Goal: Navigation & Orientation: Find specific page/section

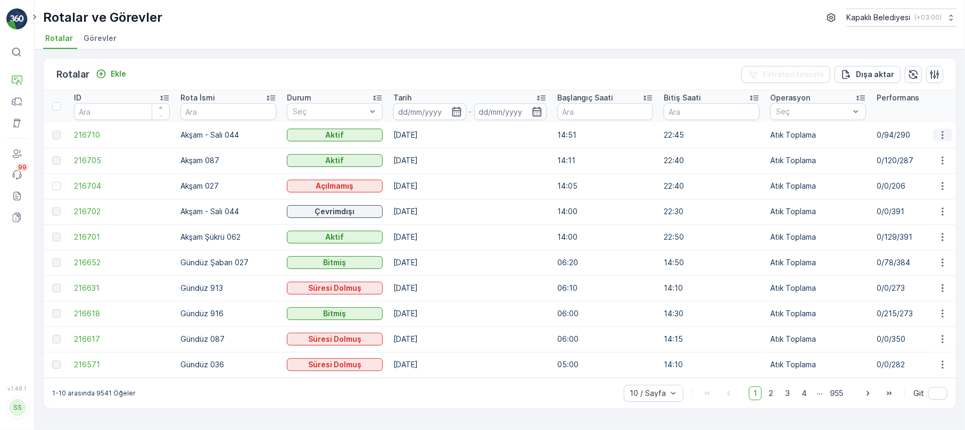
click at [945, 132] on icon "button" at bounding box center [942, 135] width 11 height 11
click at [946, 162] on span "Rota Takibini Görüntüle" at bounding box center [917, 166] width 84 height 11
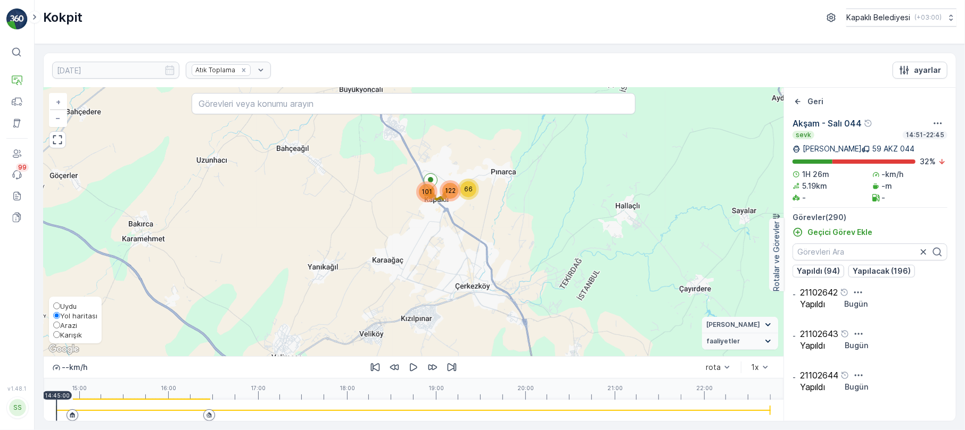
click at [71, 335] on span "Karışık" at bounding box center [71, 335] width 22 height 9
click at [60, 335] on input "Karışık" at bounding box center [56, 334] width 7 height 7
radio input "true"
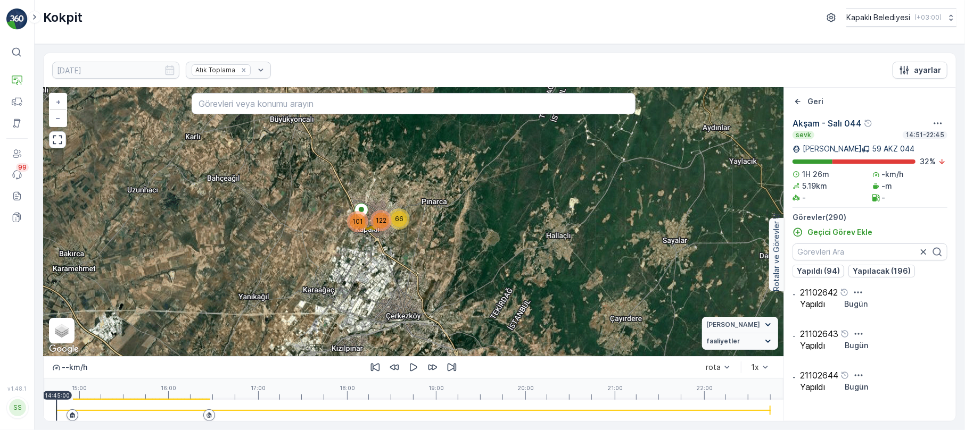
drag, startPoint x: 477, startPoint y: 193, endPoint x: 408, endPoint y: 222, distance: 75.3
click at [408, 222] on div "66" at bounding box center [398, 219] width 21 height 21
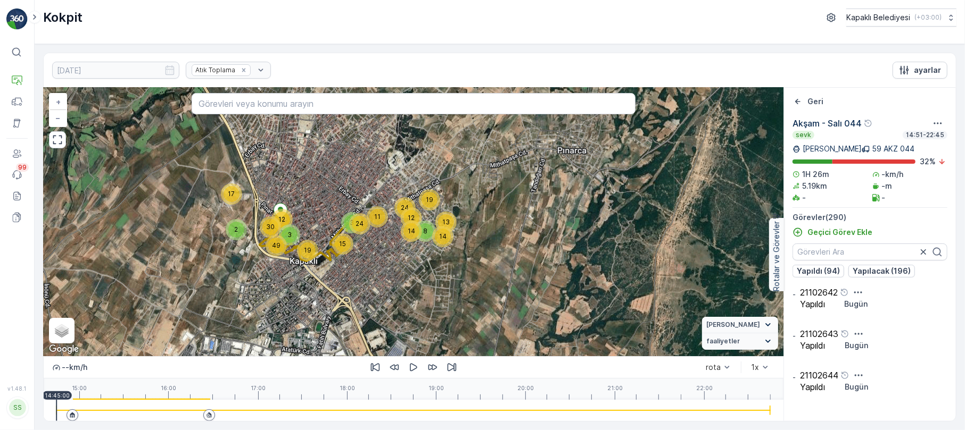
drag, startPoint x: 258, startPoint y: 208, endPoint x: 306, endPoint y: 215, distance: 49.1
click at [306, 215] on div "8 14 12 13 19 3 49 30 2 17 14 24 11 24 15 19 3 12 + − Uydu Yol haritası Arazi K…" at bounding box center [414, 222] width 740 height 269
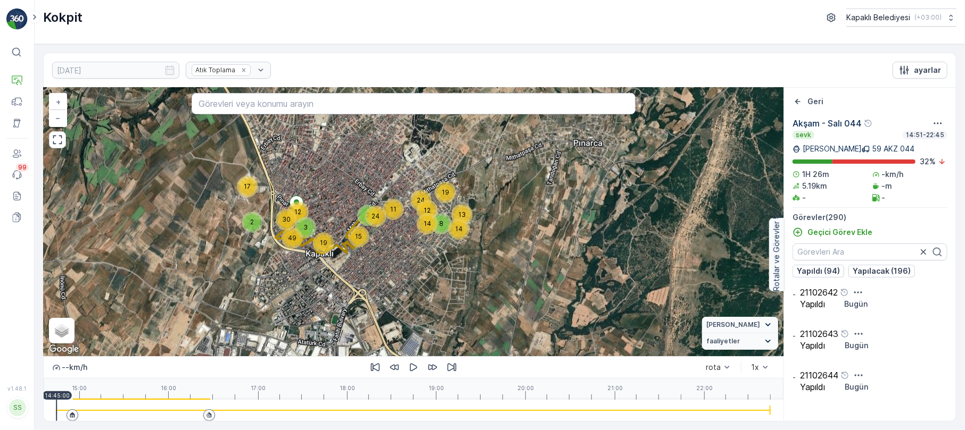
drag, startPoint x: 283, startPoint y: 236, endPoint x: 306, endPoint y: 233, distance: 23.6
click at [306, 228] on div "3" at bounding box center [305, 228] width 16 height 16
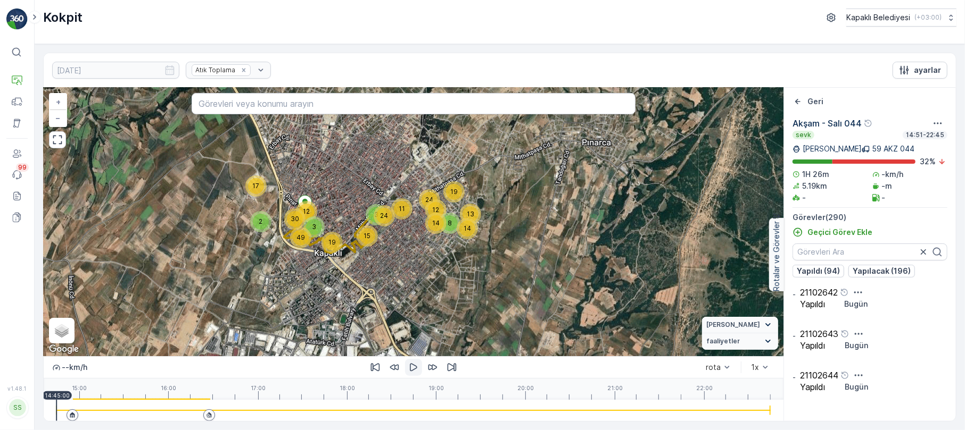
click at [416, 364] on icon "button" at bounding box center [413, 367] width 11 height 11
click at [75, 149] on div "8 14 12 13 19 3 49 30 2 17 14 24 11 24 15 19 3 12 + − Uydu Yol haritası Arazi K…" at bounding box center [414, 222] width 740 height 269
click at [60, 147] on button "button" at bounding box center [57, 139] width 17 height 17
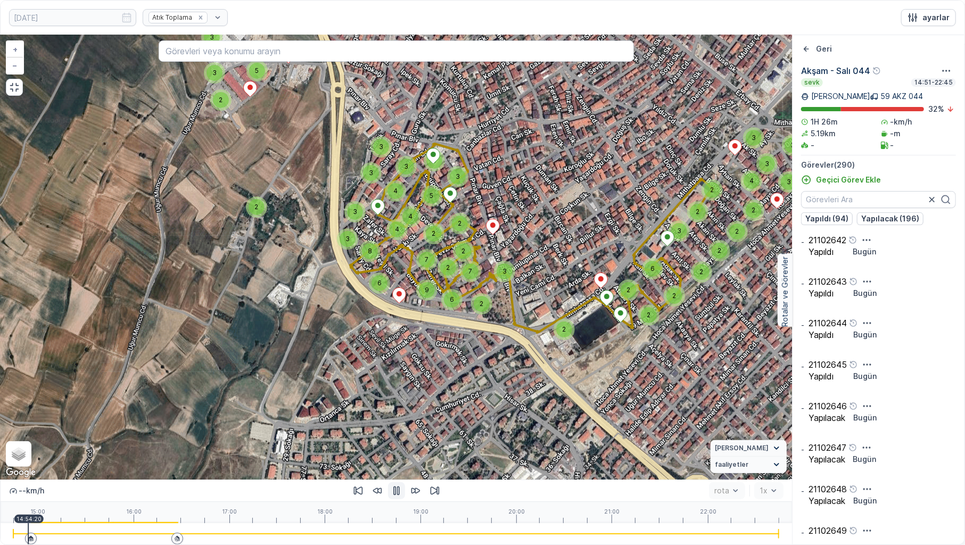
click at [61, 430] on div at bounding box center [396, 533] width 766 height 21
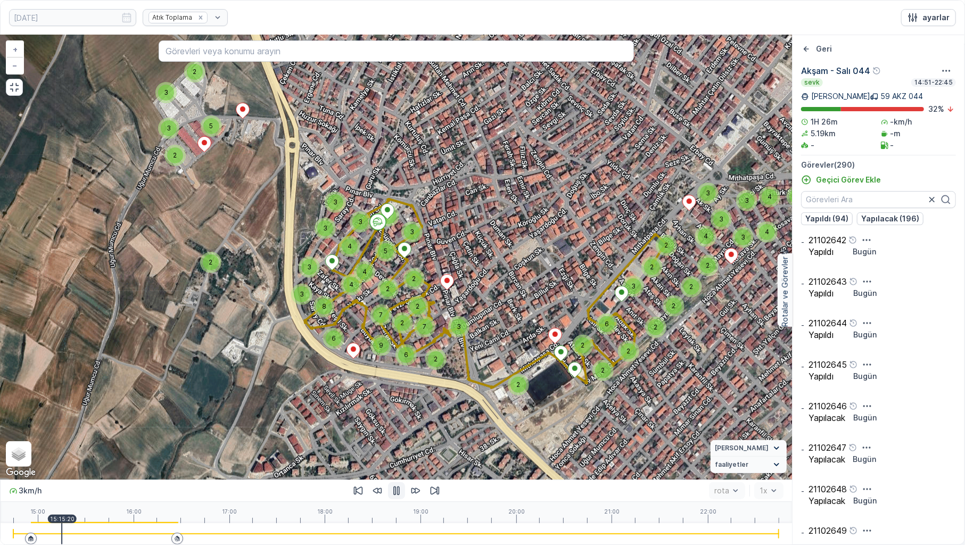
drag, startPoint x: 279, startPoint y: 337, endPoint x: 228, endPoint y: 398, distance: 79.7
click at [228, 398] on div "2 2 3 2 2 2 2 2 2 2 2 4 2 2 2 2 3 2 3 3 2 2 3 2 2 2 6 8 2 2 2 7 4 9 6 2 4 5 4 3…" at bounding box center [396, 257] width 791 height 444
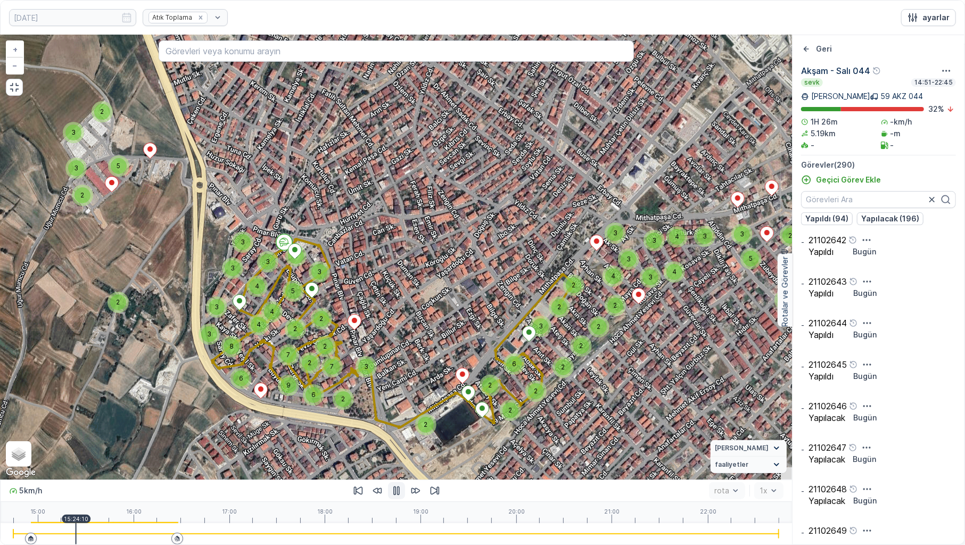
drag, startPoint x: 416, startPoint y: 416, endPoint x: 247, endPoint y: 305, distance: 201.4
click at [247, 305] on div "2 2 3 2 2 2 2 2 2 2 2 4 2 2 2 2 3 2 3 3 2 2 3 2 2 2 6 8 2 2 2 7 4 9 6 2 4 5 4 3…" at bounding box center [396, 257] width 791 height 444
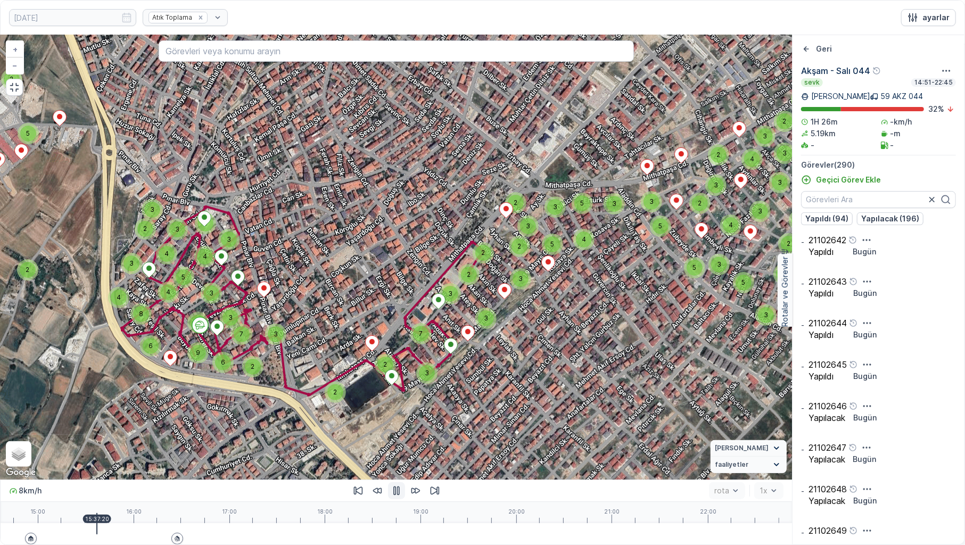
click at [97, 430] on div at bounding box center [396, 533] width 766 height 21
click at [107, 430] on div "0 km/h rota 1x 15:00 16:00 17:00 18:00 19:00 20:00 21:00 22:00 15:44:00" at bounding box center [396, 511] width 791 height 65
click at [115, 430] on p "15:44:10" at bounding box center [108, 519] width 24 height 6
click at [138, 430] on div "15:00 16:00 17:00 18:00 19:00 20:00 21:00 22:00 16:03:20" at bounding box center [396, 512] width 766 height 21
click at [152, 430] on div at bounding box center [396, 533] width 766 height 21
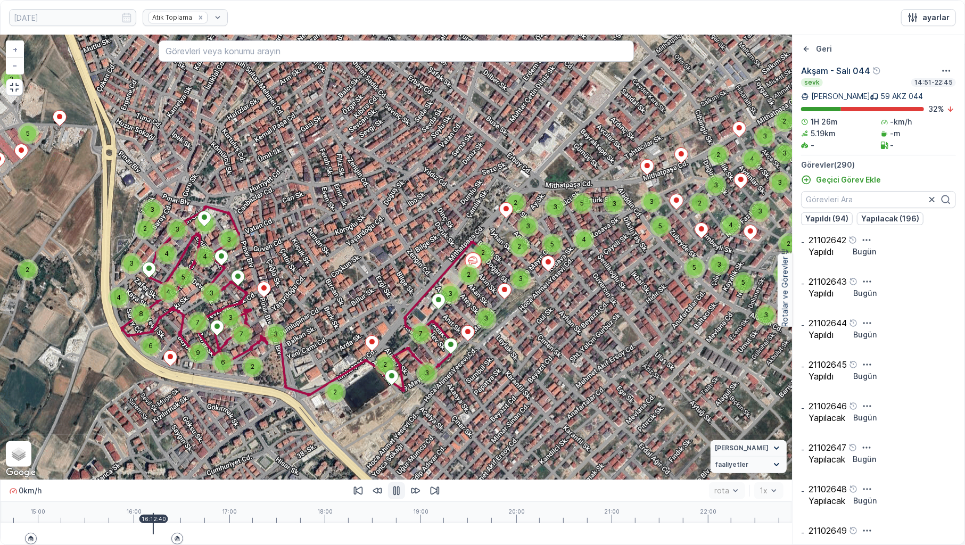
click at [162, 430] on div at bounding box center [396, 533] width 766 height 21
click at [175, 430] on div at bounding box center [396, 533] width 766 height 21
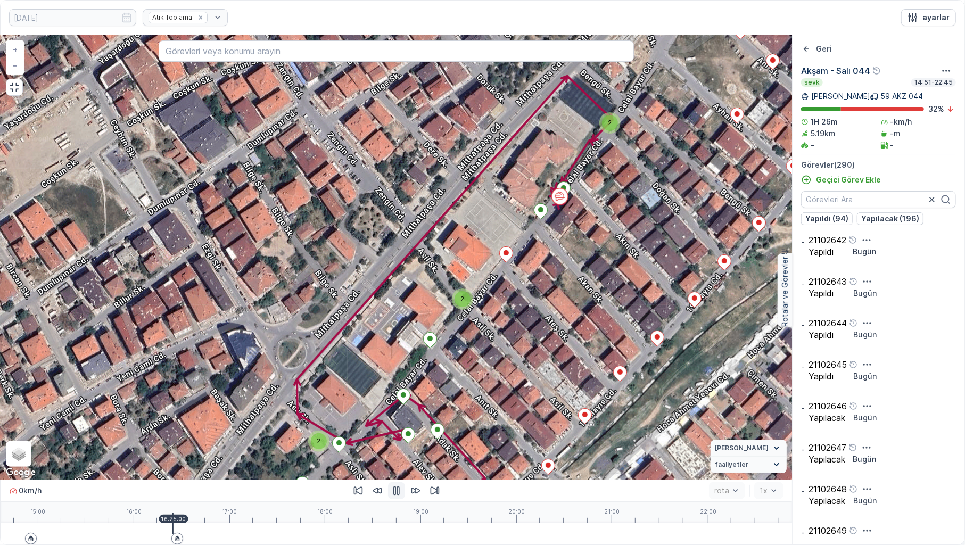
click at [173, 430] on div at bounding box center [396, 533] width 766 height 21
click at [166, 430] on div at bounding box center [396, 533] width 766 height 21
click at [13, 430] on div at bounding box center [13, 533] width 0 height 21
click at [158, 430] on div at bounding box center [396, 533] width 766 height 21
click at [152, 430] on div at bounding box center [396, 533] width 766 height 21
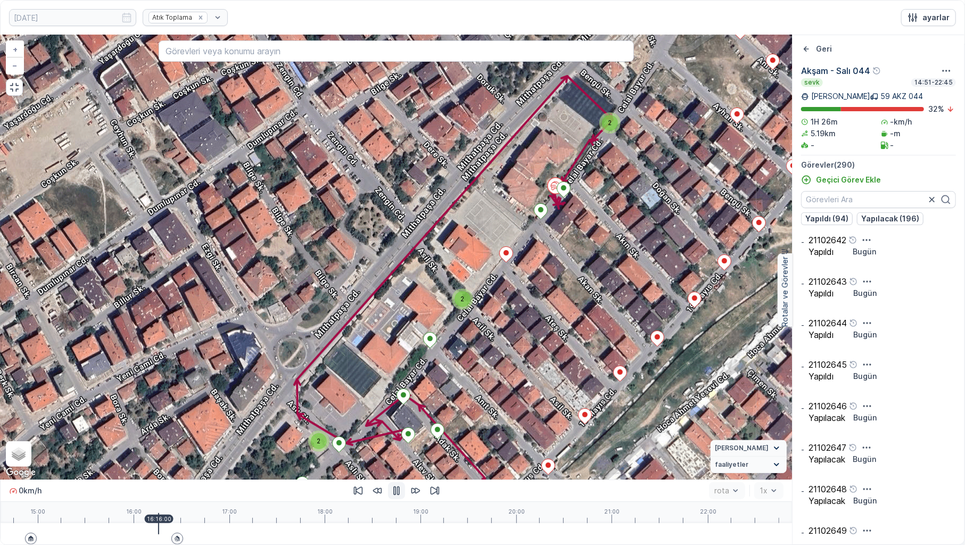
click at [393, 430] on icon "button" at bounding box center [396, 490] width 11 height 11
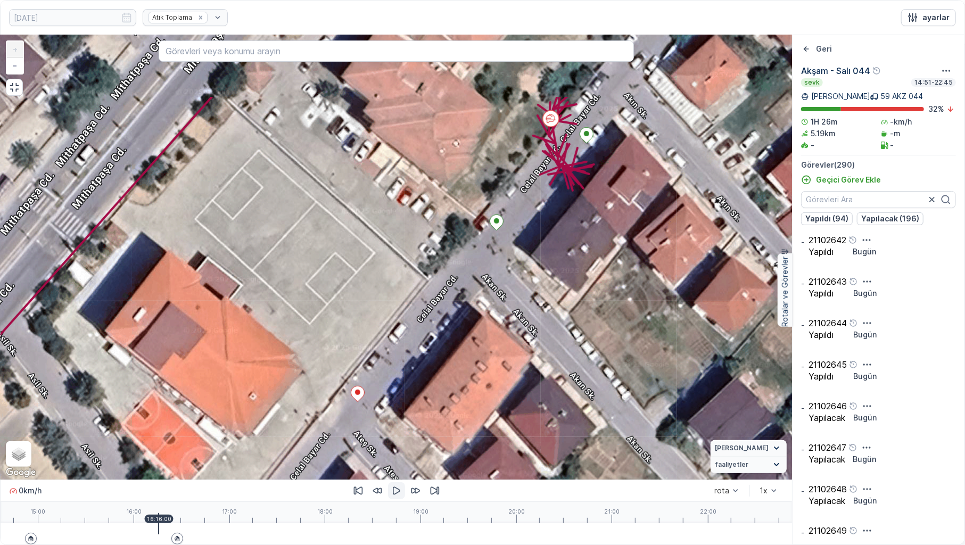
drag, startPoint x: 561, startPoint y: 245, endPoint x: 517, endPoint y: 284, distance: 58.8
click at [517, 284] on div "2 2 2 2 2 2 2 2 2 + − Uydu Yol haritası Arazi Karışık Leaflet Klavye kısayollar…" at bounding box center [396, 257] width 791 height 444
drag, startPoint x: 501, startPoint y: 335, endPoint x: 468, endPoint y: 401, distance: 73.3
click at [468, 401] on div "2 2 2 2 2 2 2 2 2 + − Uydu Yol haritası Arazi Karışık Leaflet Klavye kısayollar…" at bounding box center [396, 257] width 791 height 444
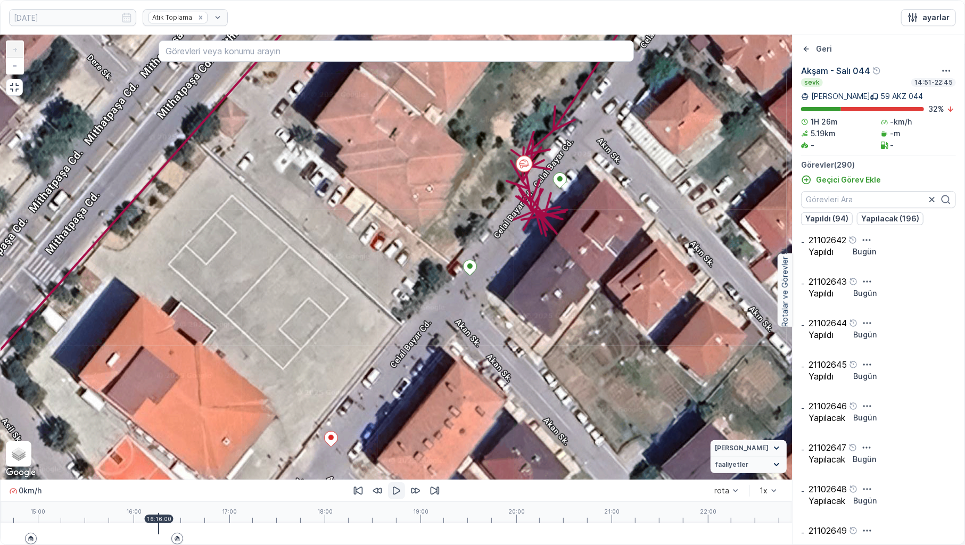
click at [394, 430] on icon "button" at bounding box center [396, 490] width 11 height 11
click at [18, 92] on icon "button" at bounding box center [14, 87] width 11 height 11
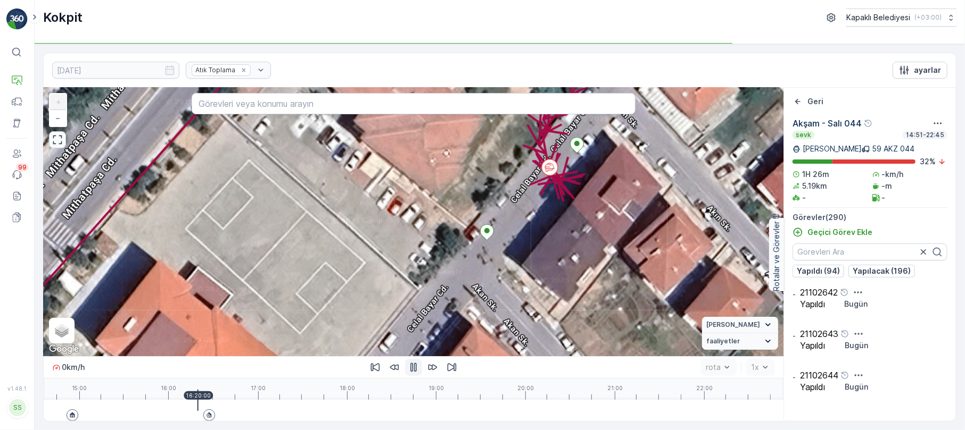
click at [198, 402] on div at bounding box center [413, 410] width 714 height 21
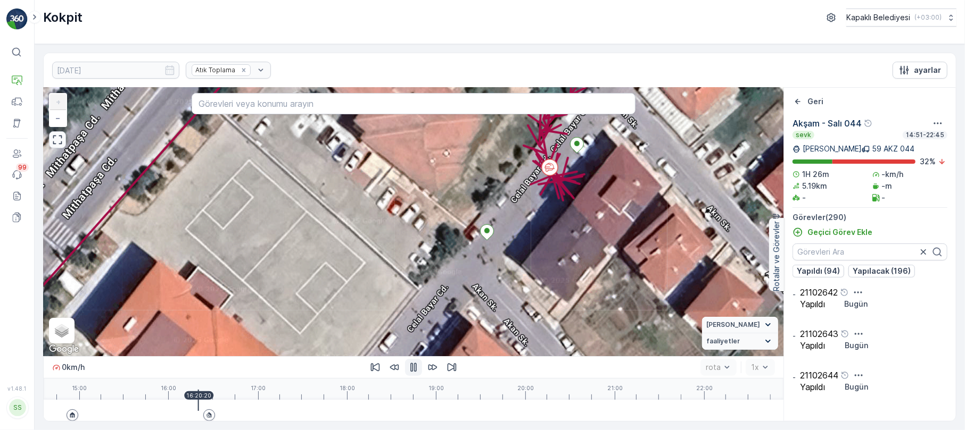
click at [414, 363] on icon "button" at bounding box center [413, 367] width 11 height 11
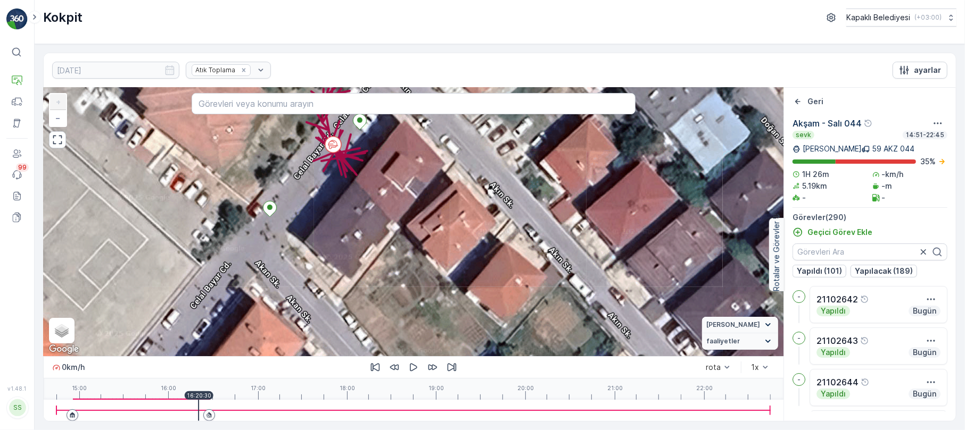
click at [413, 256] on div "2 2 2 2 2 2 2 2 2 + − Uydu Yol haritası Arazi Karışık Leaflet Klavye kısayollar…" at bounding box center [414, 222] width 740 height 269
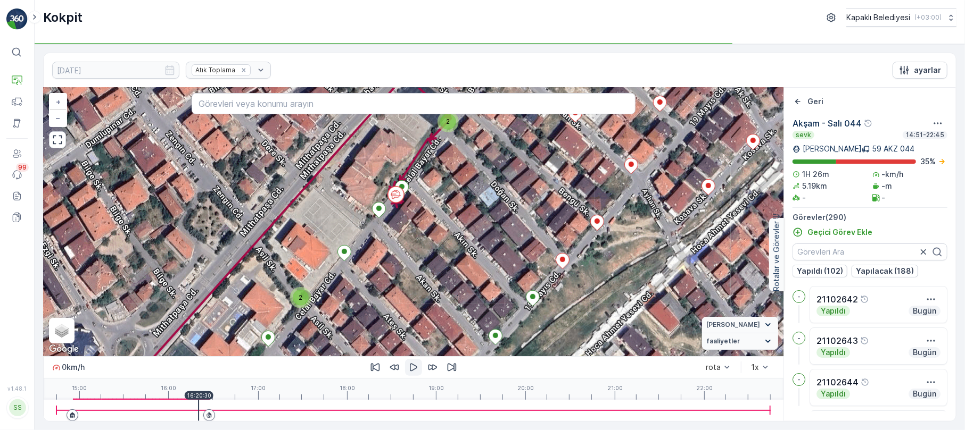
click at [409, 367] on icon "button" at bounding box center [413, 367] width 11 height 11
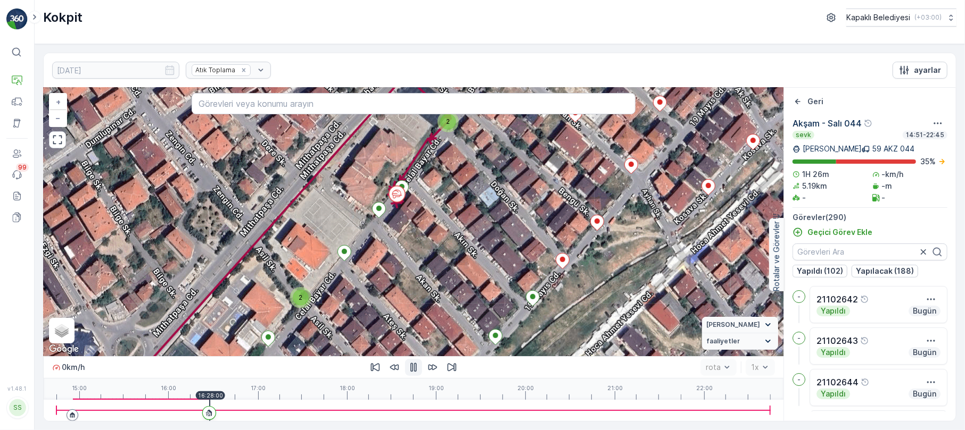
click at [167, 402] on div at bounding box center [413, 410] width 714 height 21
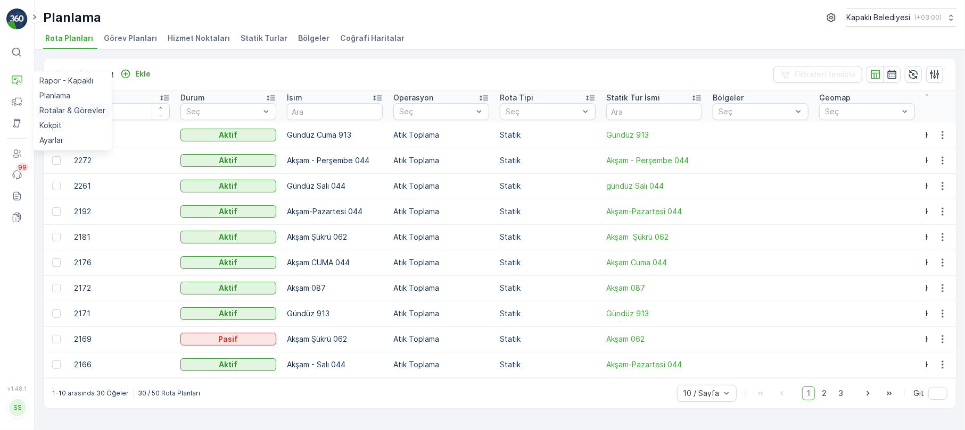
click at [71, 107] on p "Rotalar & Görevler" at bounding box center [72, 110] width 66 height 11
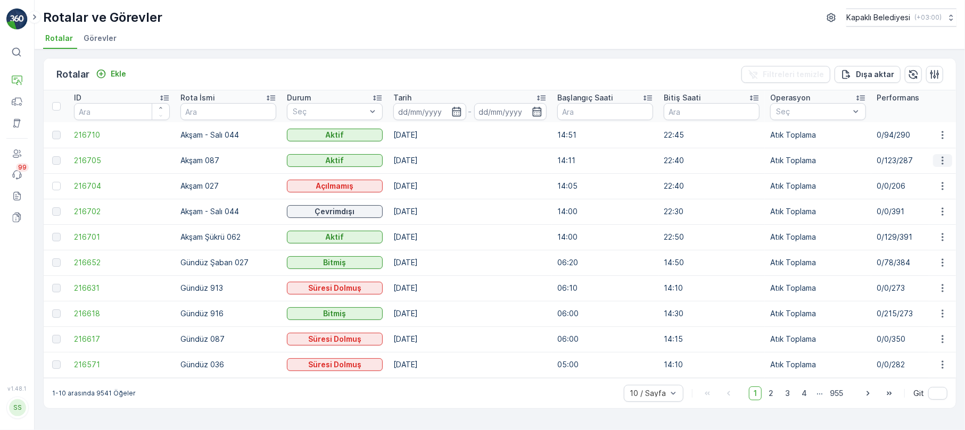
click at [943, 156] on icon "button" at bounding box center [942, 160] width 11 height 11
click at [933, 187] on span "Rota Takibini Görüntüle" at bounding box center [917, 191] width 84 height 11
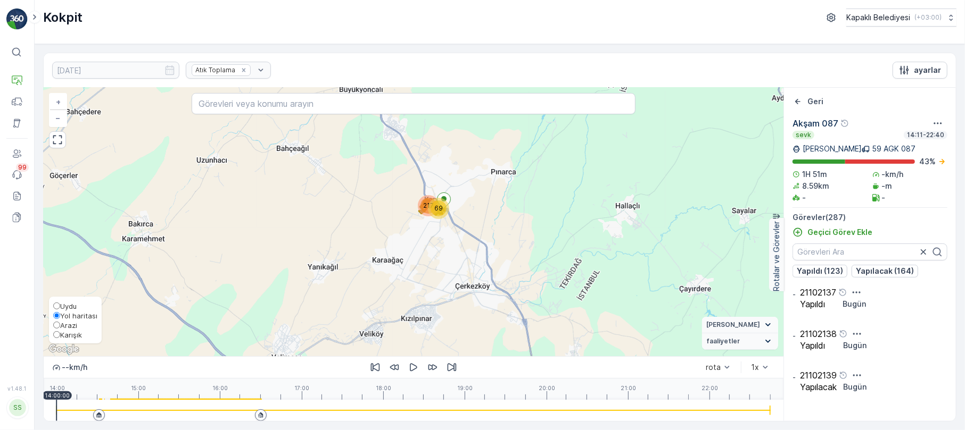
click at [61, 332] on span "Karışık" at bounding box center [71, 335] width 22 height 9
click at [60, 332] on input "Karışık" at bounding box center [56, 334] width 7 height 7
radio input "true"
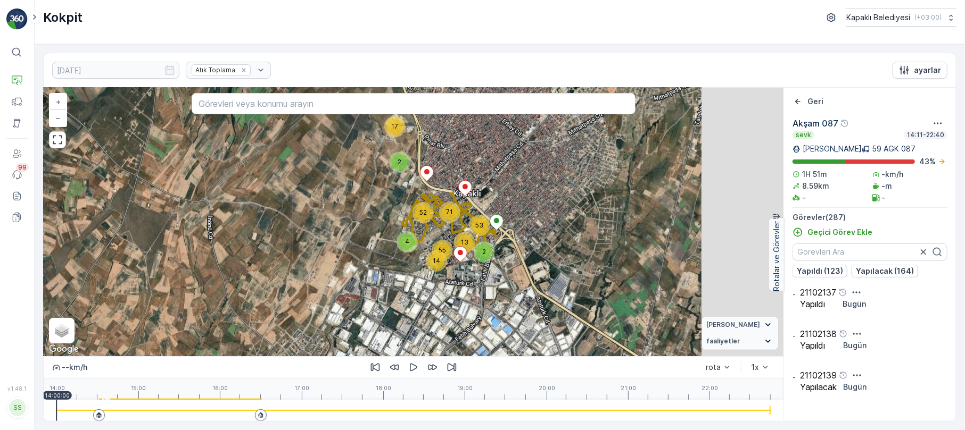
drag, startPoint x: 507, startPoint y: 215, endPoint x: 391, endPoint y: 267, distance: 127.7
click at [391, 267] on div "17 2 14 55 4 71 52 2 13 53 + − Uydu Yol haritası Arazi Karışık Leaflet Klavye k…" at bounding box center [414, 222] width 740 height 269
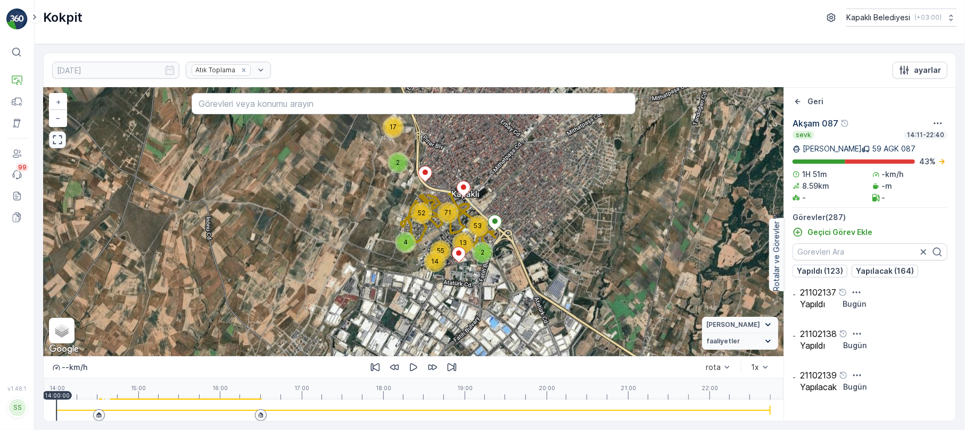
click at [61, 143] on icon "button" at bounding box center [57, 140] width 11 height 11
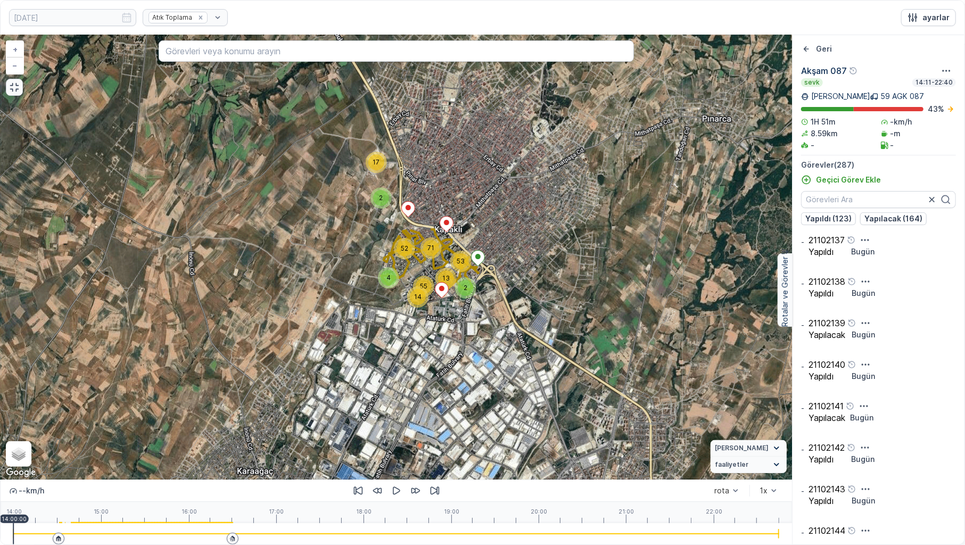
click at [55, 430] on div at bounding box center [396, 533] width 766 height 21
click at [72, 430] on div at bounding box center [396, 533] width 766 height 21
click at [79, 430] on div at bounding box center [396, 533] width 766 height 21
click at [87, 430] on div at bounding box center [396, 533] width 766 height 21
click at [392, 430] on icon "button" at bounding box center [396, 490] width 11 height 11
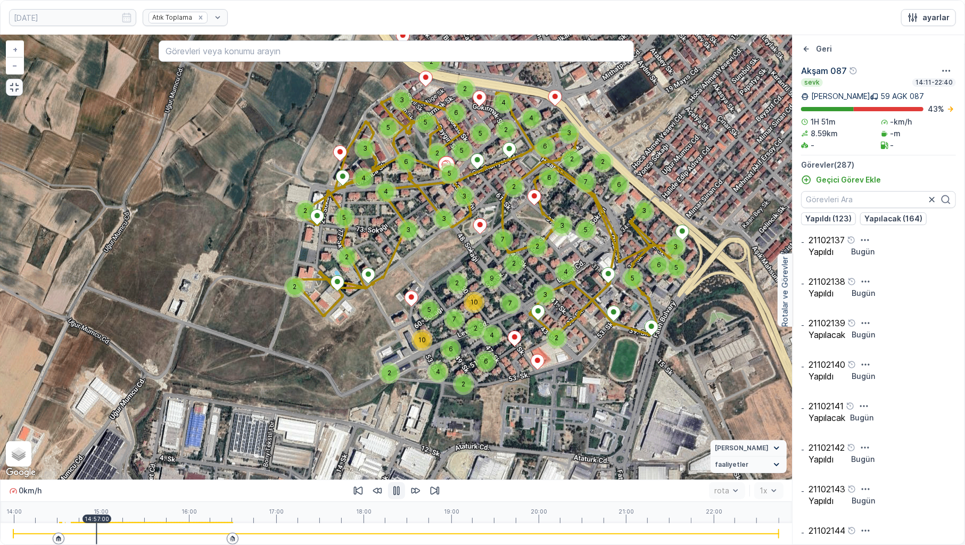
drag, startPoint x: 513, startPoint y: 219, endPoint x: 503, endPoint y: 231, distance: 15.5
click at [503, 231] on div "5 2 3 3 2 2 2 4 6 2 2 4 6 5 10 2 7 7 10 2 2 3 3 9 7 2 3 6 2 4 4 2 2 5 6 5 3 2 5…" at bounding box center [396, 257] width 791 height 444
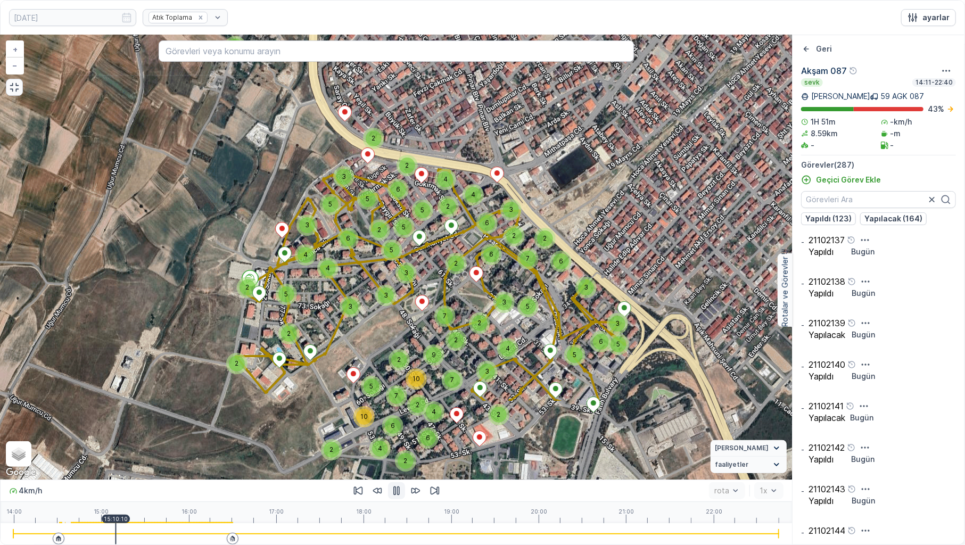
drag, startPoint x: 245, startPoint y: 388, endPoint x: 326, endPoint y: 258, distance: 153.4
click at [326, 260] on div "4" at bounding box center [328, 268] width 16 height 16
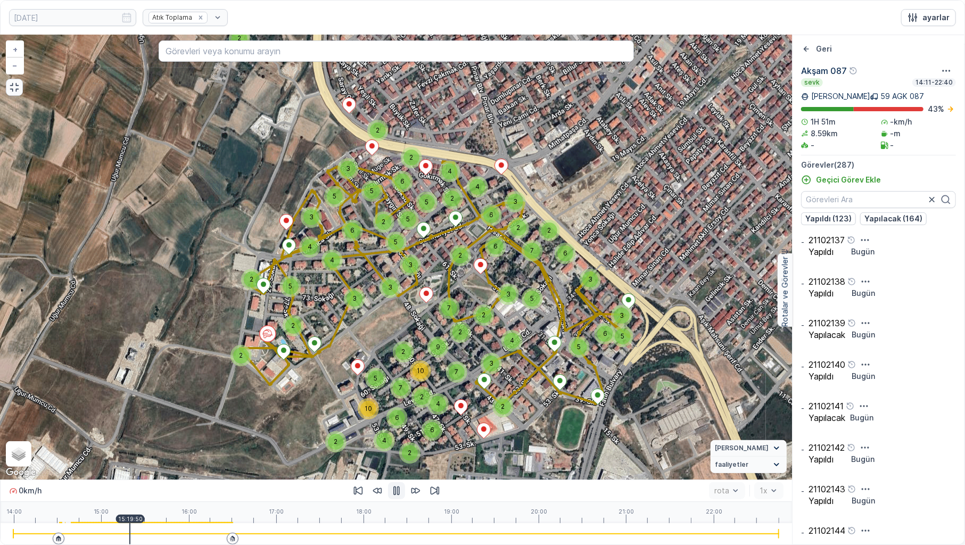
click at [130, 430] on div at bounding box center [396, 533] width 766 height 21
click at [169, 430] on div at bounding box center [396, 533] width 766 height 21
click at [158, 430] on div "14:00 15:00 16:00 17:00 18:00 19:00 20:00 21:00 22:00 15:39:10" at bounding box center [396, 512] width 766 height 21
click at [187, 430] on div at bounding box center [396, 533] width 766 height 21
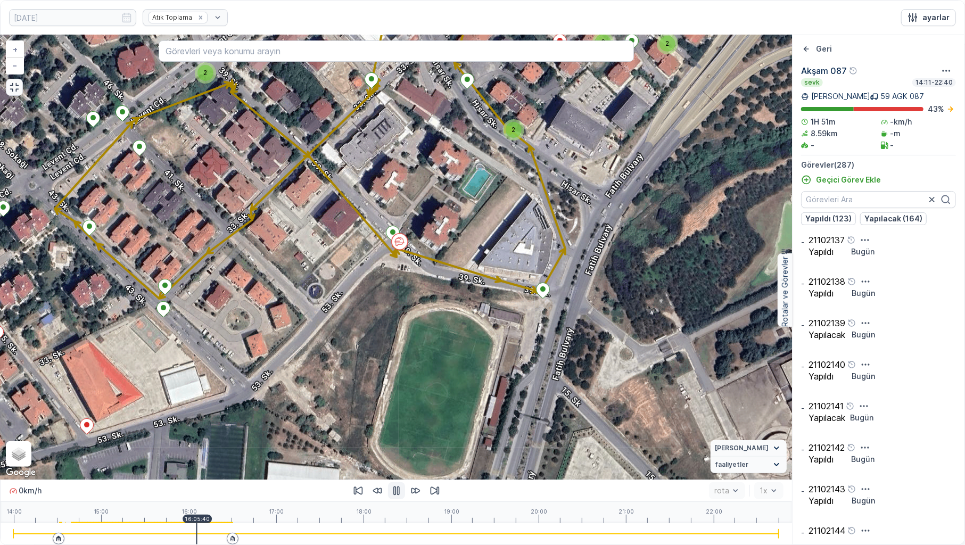
click at [399, 430] on icon "button" at bounding box center [396, 490] width 6 height 9
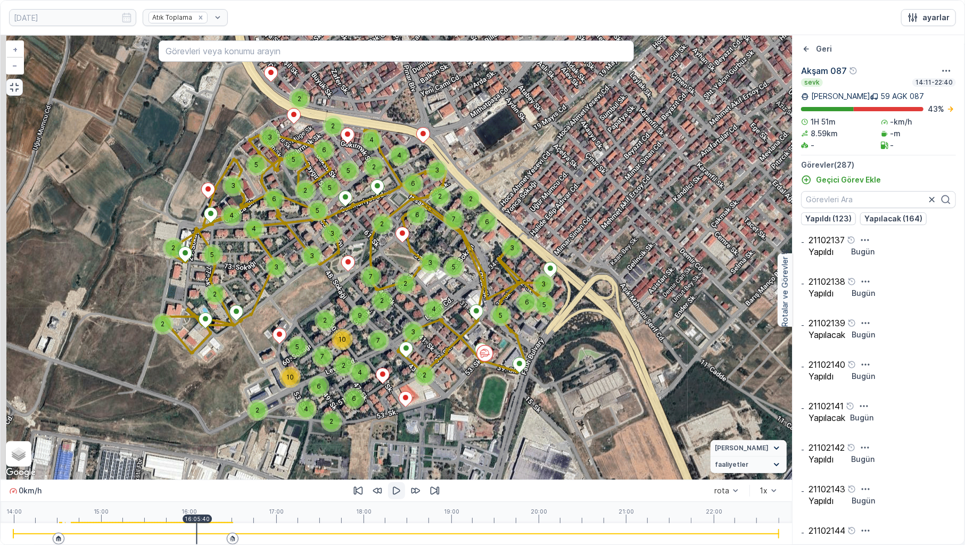
drag, startPoint x: 379, startPoint y: 320, endPoint x: 467, endPoint y: 353, distance: 93.8
click at [467, 353] on div "5 2 3 3 2 2 2 4 6 2 2 4 6 5 10 2 7 7 10 2 2 3 3 9 7 2 3 6 2 4 4 2 2 5 6 5 3 2 5…" at bounding box center [396, 257] width 791 height 444
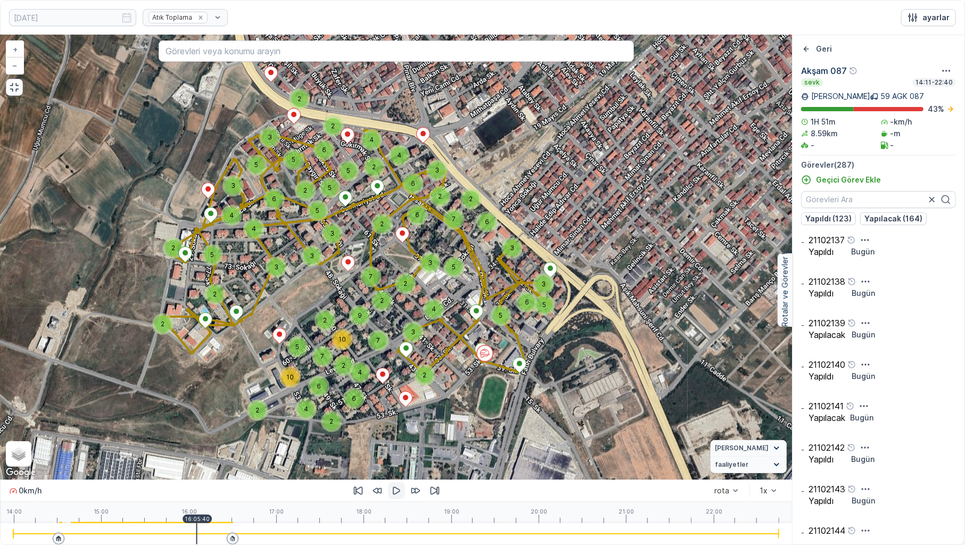
click at [394, 430] on icon "button" at bounding box center [396, 491] width 7 height 8
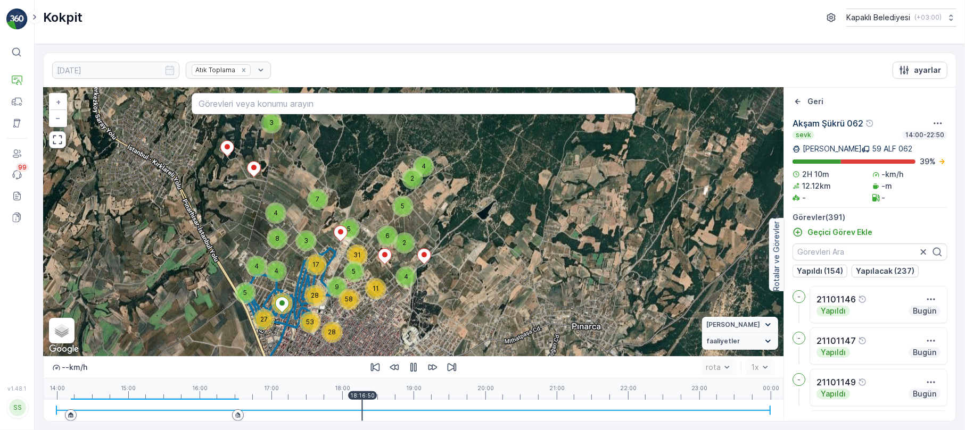
drag, startPoint x: 282, startPoint y: 223, endPoint x: 302, endPoint y: 251, distance: 34.3
click at [302, 251] on div "3" at bounding box center [305, 240] width 21 height 21
